Goal: Navigation & Orientation: Find specific page/section

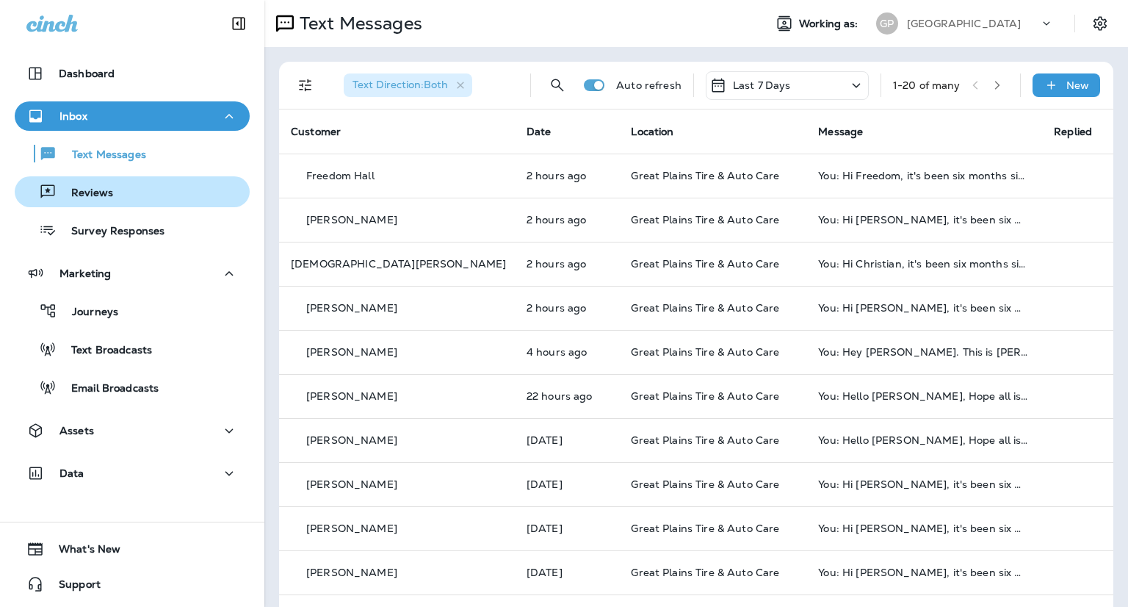
click at [129, 183] on div "Reviews" at bounding box center [132, 192] width 223 height 22
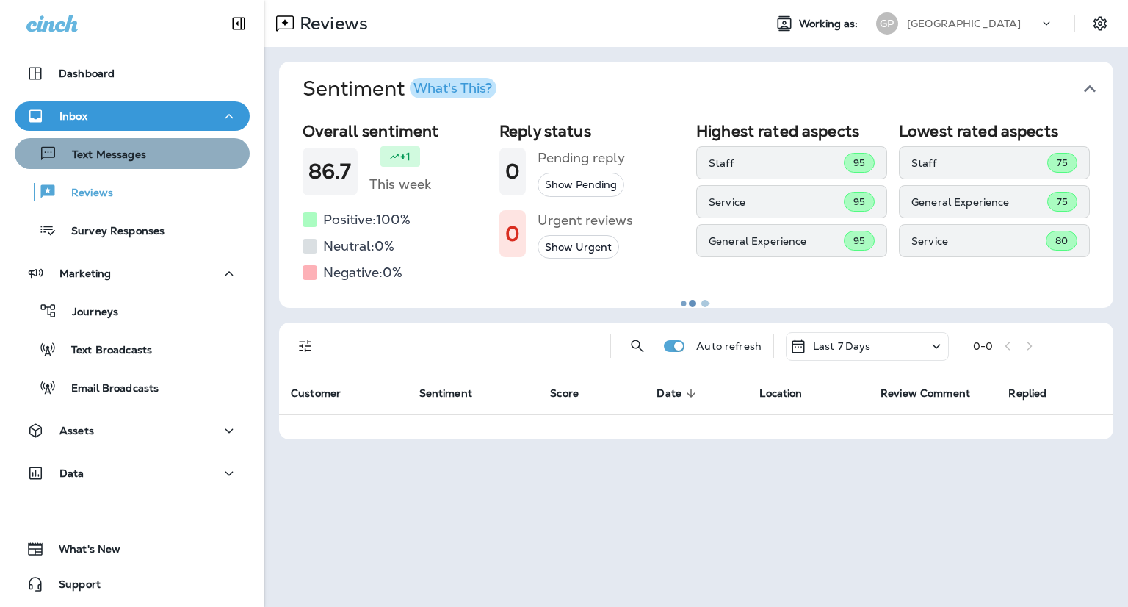
click at [139, 156] on p "Text Messages" at bounding box center [101, 155] width 89 height 14
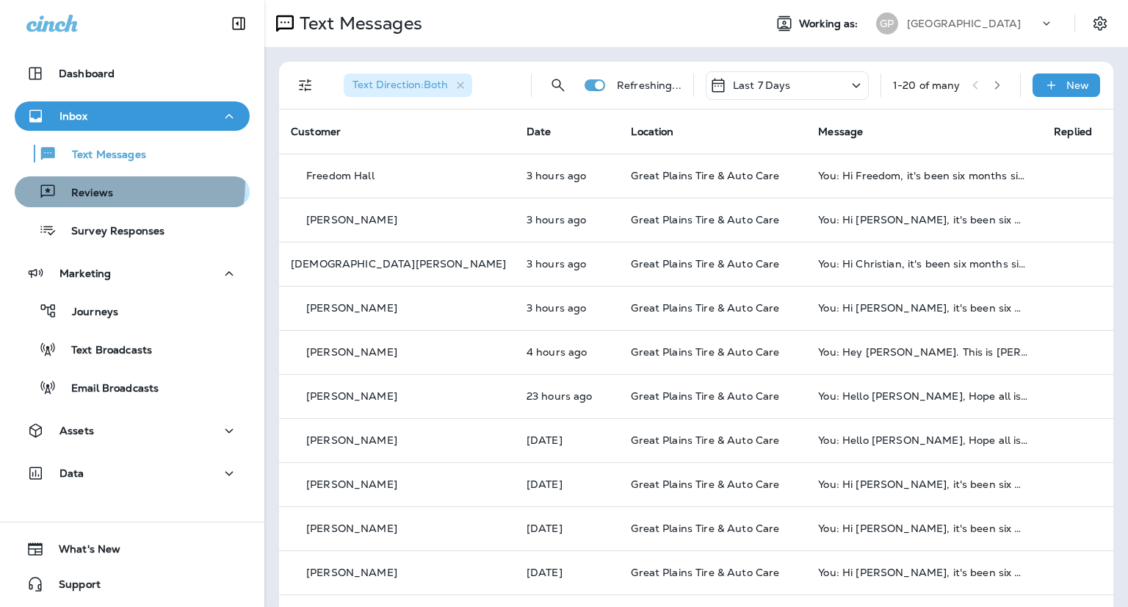
click at [95, 182] on div "Reviews" at bounding box center [67, 192] width 93 height 22
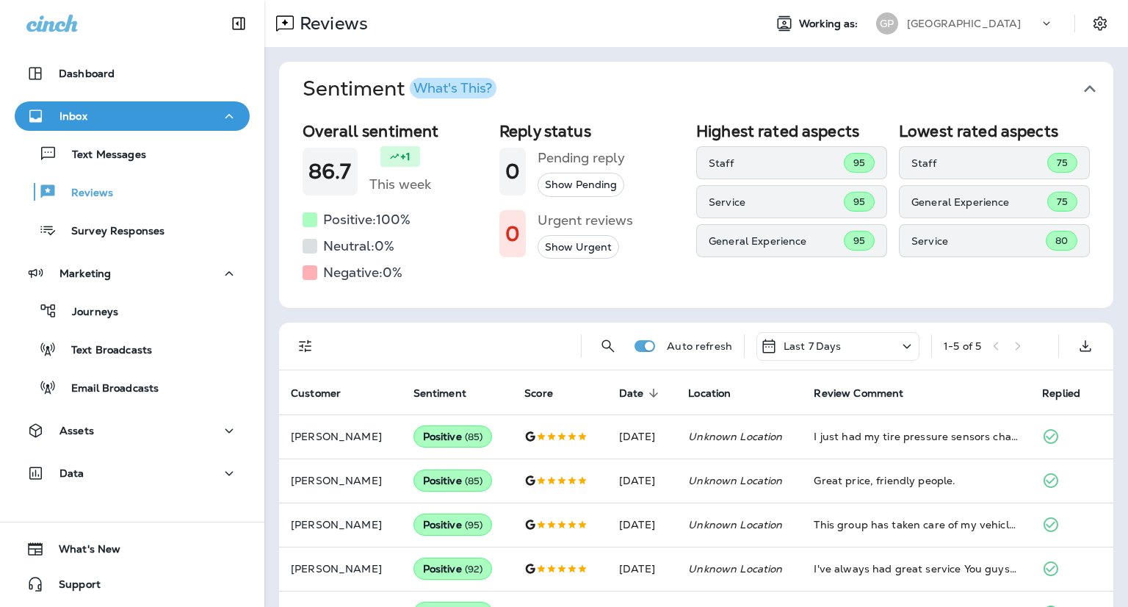
click at [712, 598] on td "Unknown Location" at bounding box center [739, 612] width 126 height 44
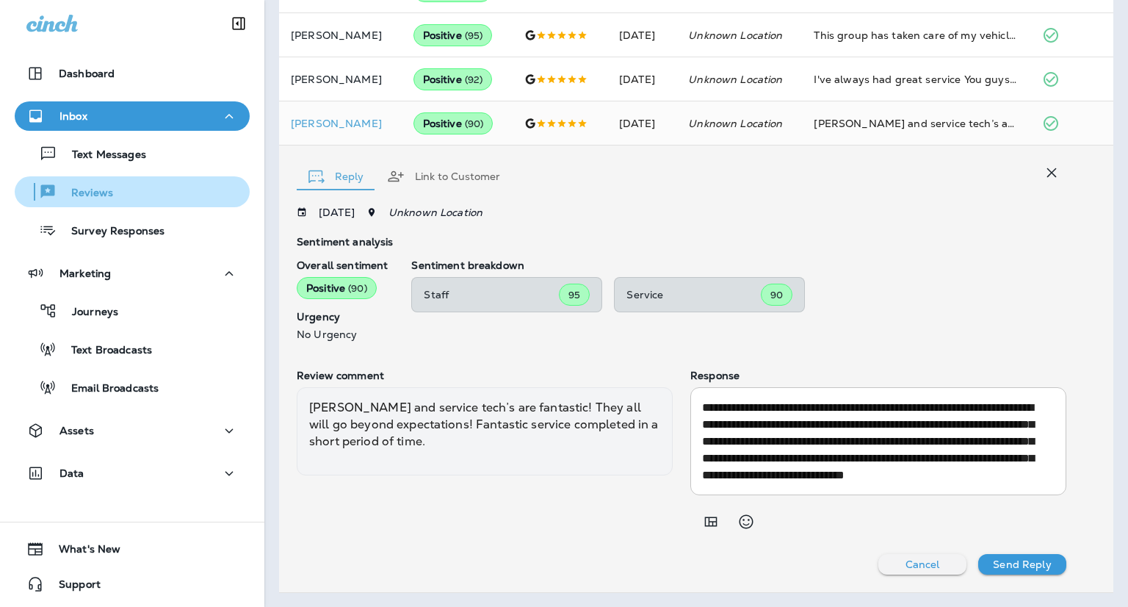
click at [104, 196] on p "Reviews" at bounding box center [85, 194] width 57 height 14
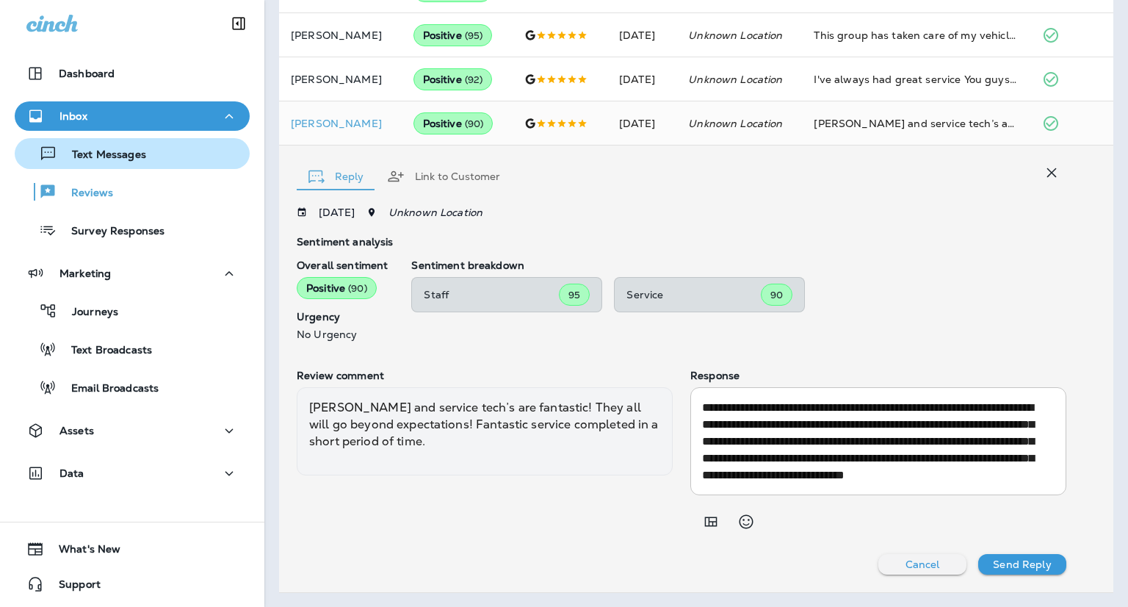
click at [97, 158] on p "Text Messages" at bounding box center [101, 155] width 89 height 14
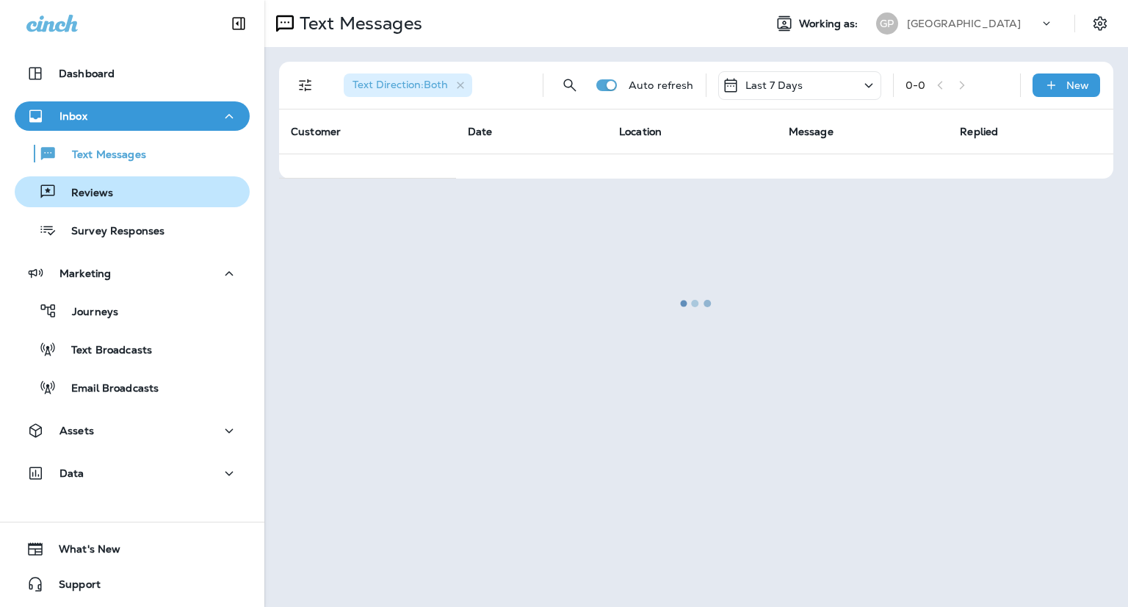
click at [106, 195] on p "Reviews" at bounding box center [85, 194] width 57 height 14
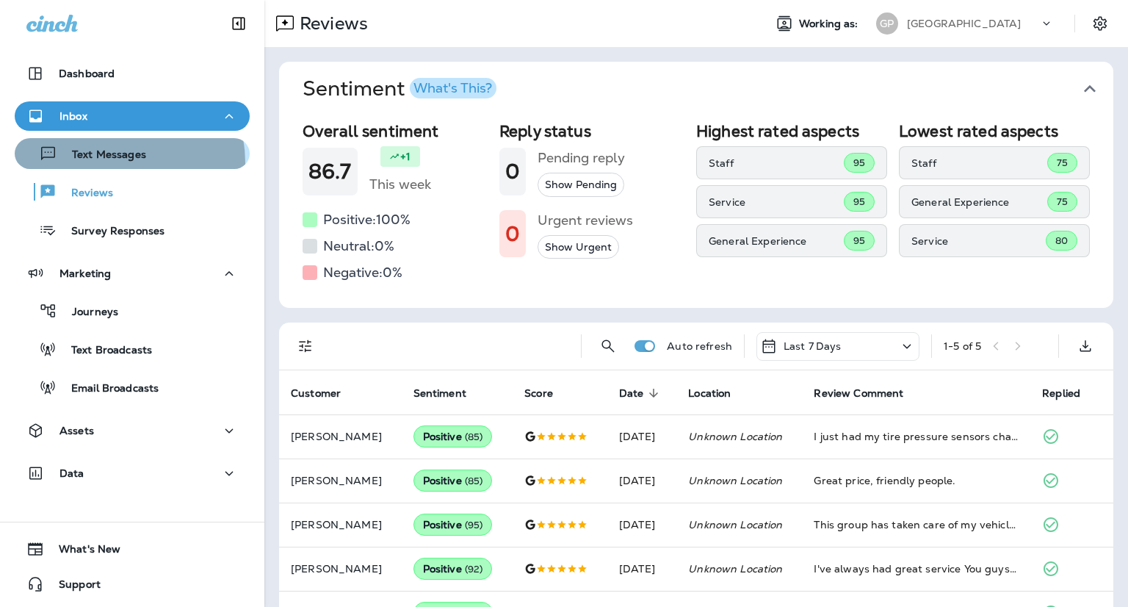
click at [111, 162] on div "Text Messages" at bounding box center [84, 153] width 126 height 22
